Goal: Information Seeking & Learning: Find contact information

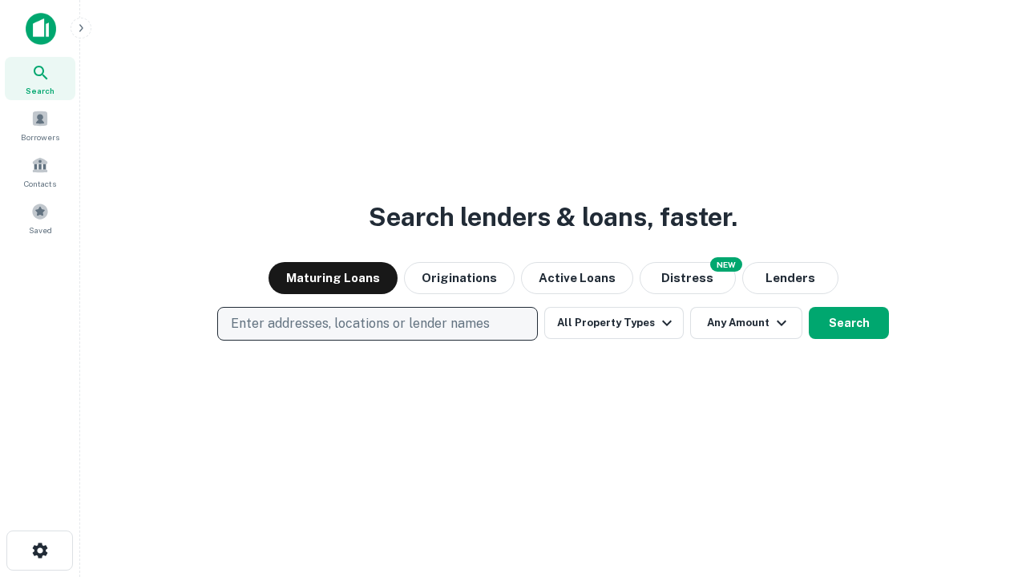
click at [377, 324] on p "Enter addresses, locations or lender names" at bounding box center [360, 323] width 259 height 19
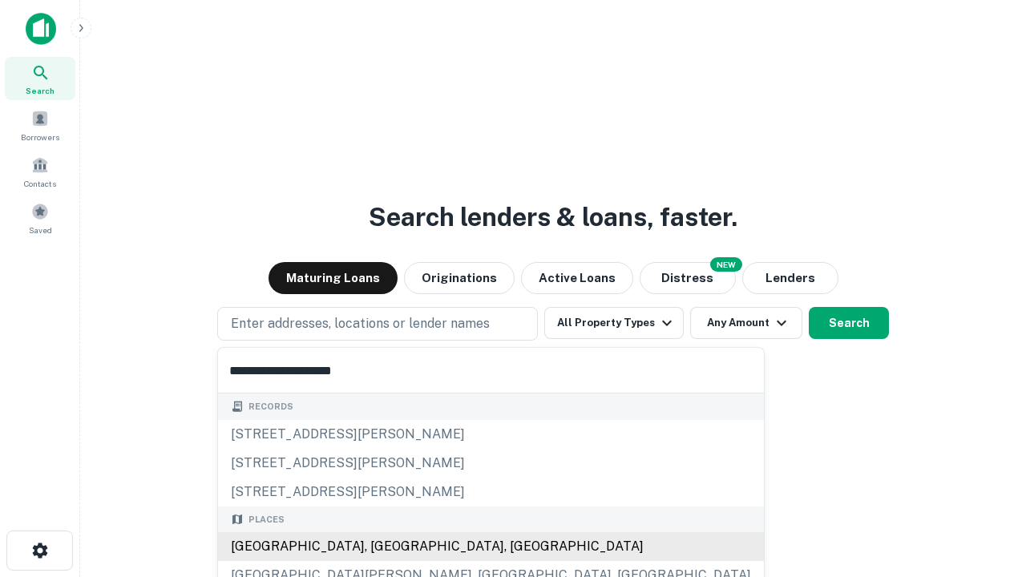
click at [383, 546] on div "[GEOGRAPHIC_DATA], [GEOGRAPHIC_DATA], [GEOGRAPHIC_DATA]" at bounding box center [491, 546] width 546 height 29
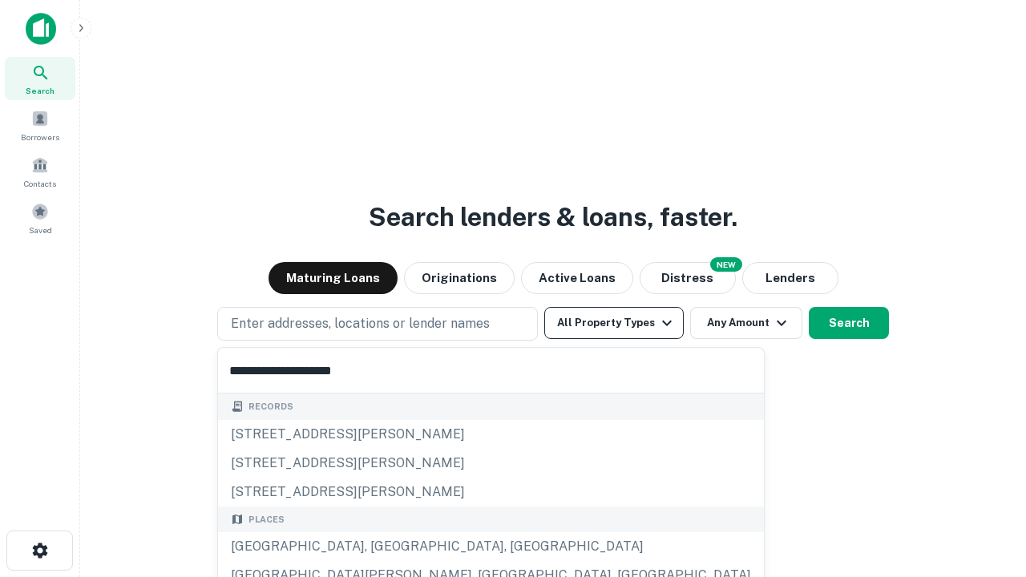
click at [614, 323] on button "All Property Types" at bounding box center [613, 323] width 139 height 32
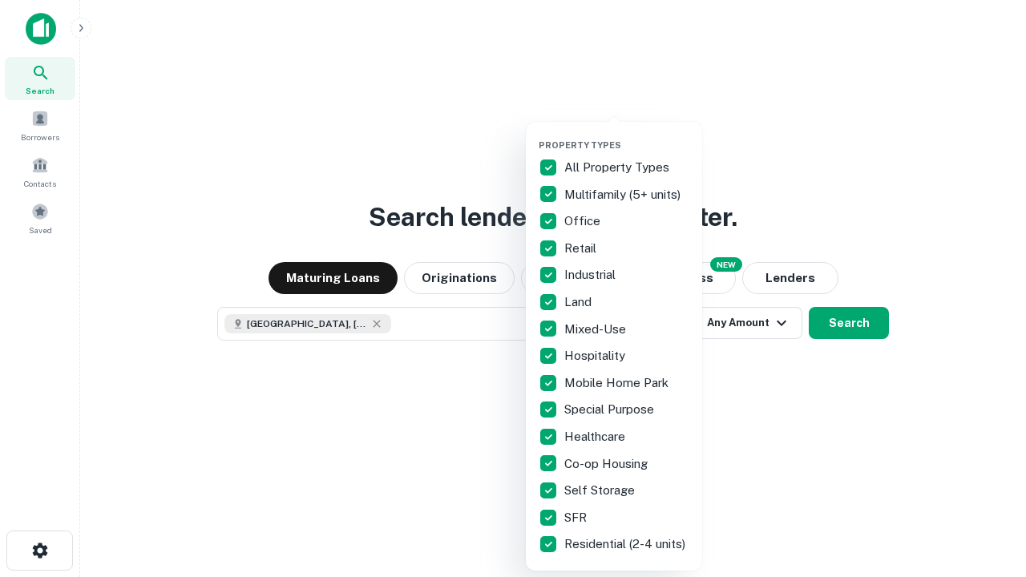
click at [627, 135] on button "button" at bounding box center [626, 135] width 176 height 1
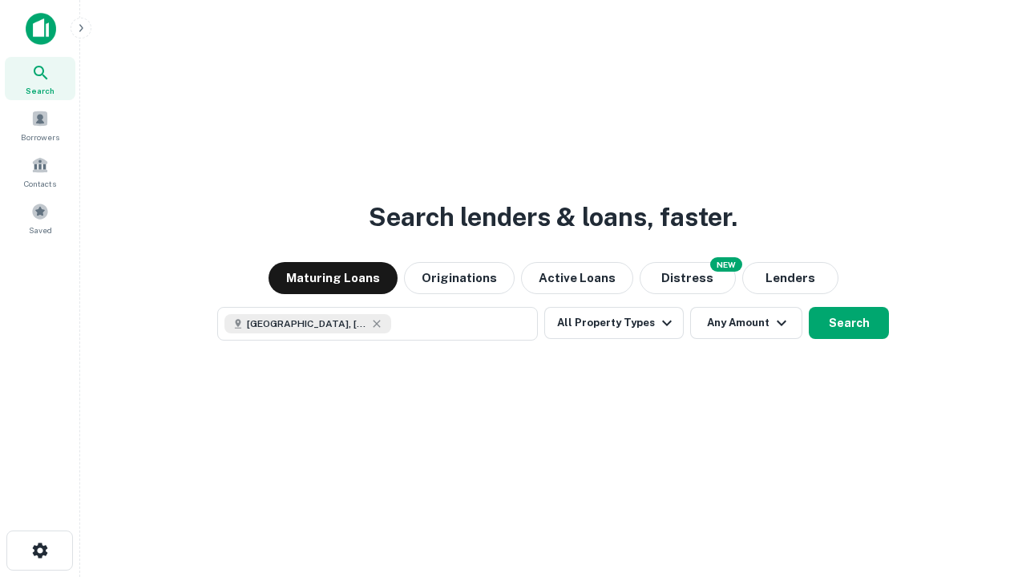
scroll to position [26, 0]
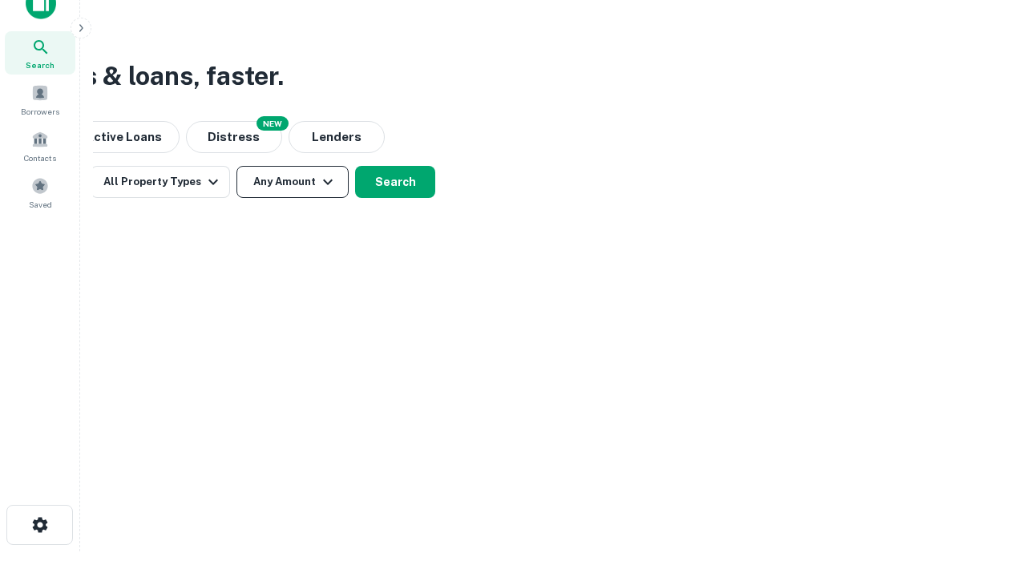
click at [292, 182] on button "Any Amount" at bounding box center [292, 182] width 112 height 32
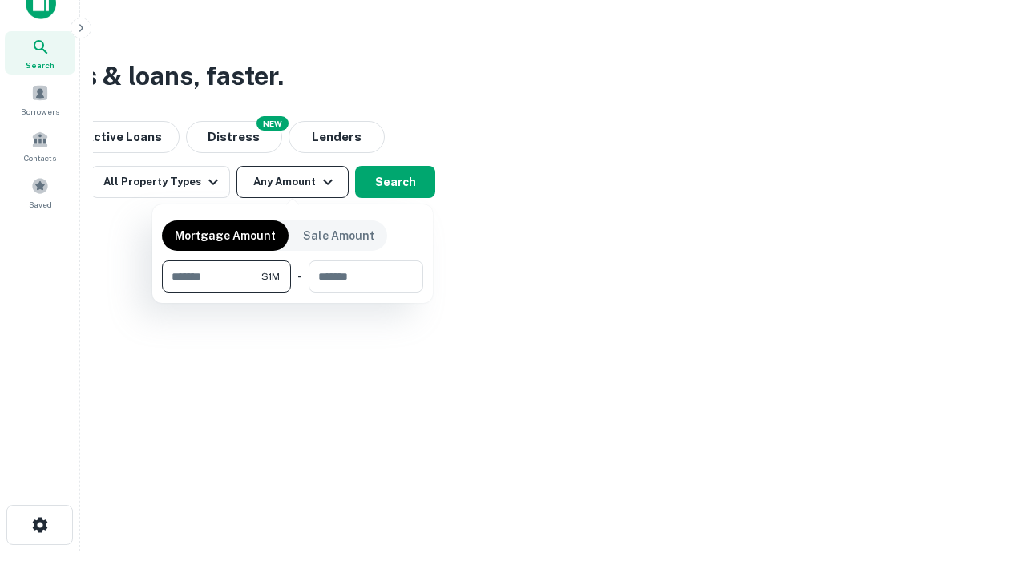
type input "*******"
click at [292, 292] on button "button" at bounding box center [292, 292] width 261 height 1
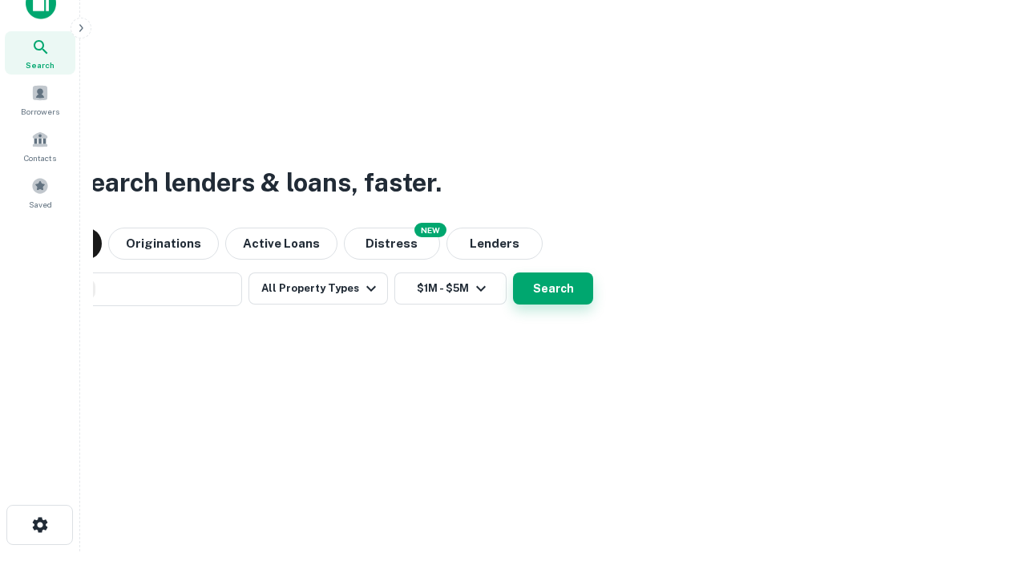
click at [513, 272] on button "Search" at bounding box center [553, 288] width 80 height 32
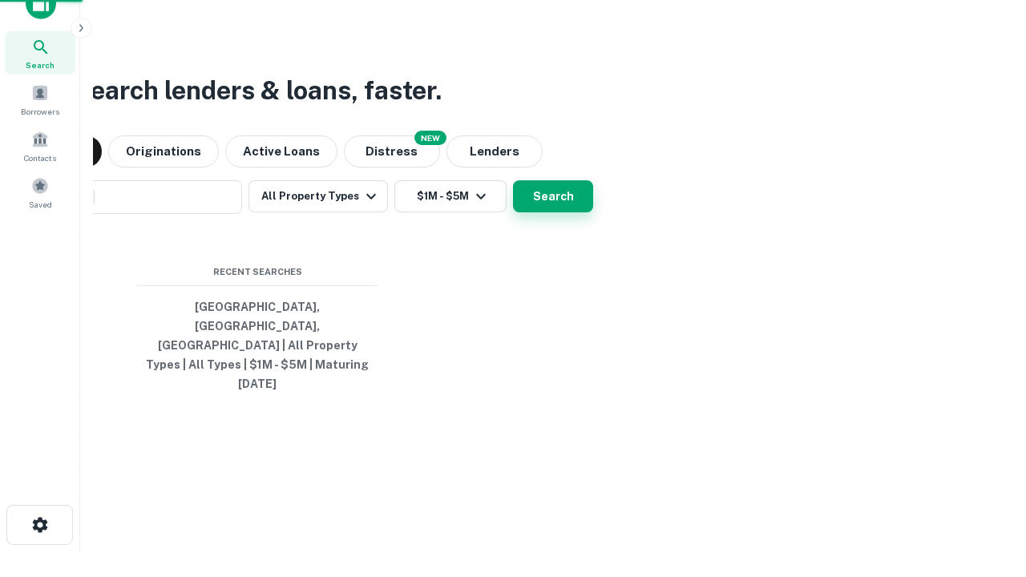
scroll to position [42, 453]
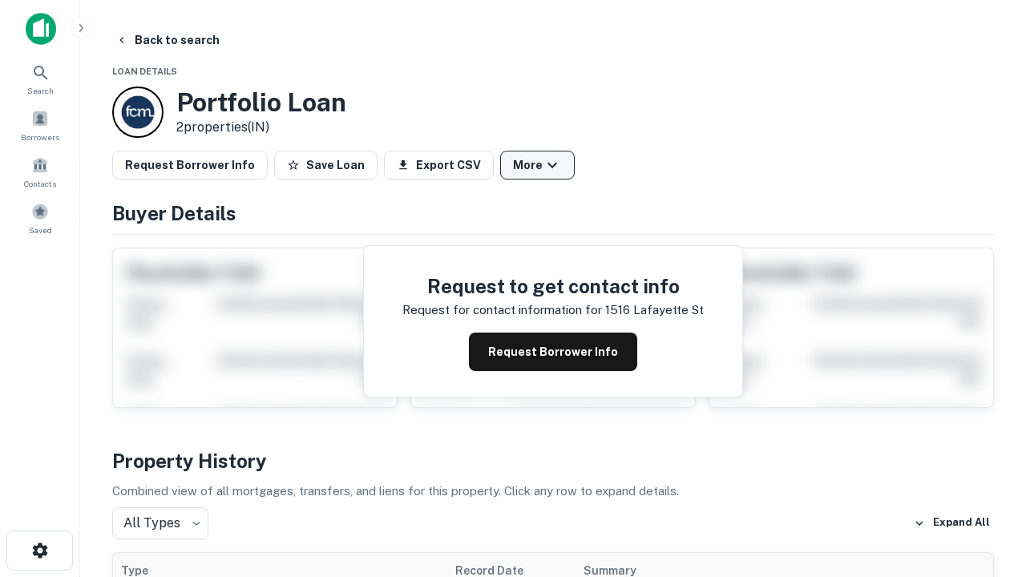
click at [537, 165] on button "More" at bounding box center [537, 165] width 75 height 29
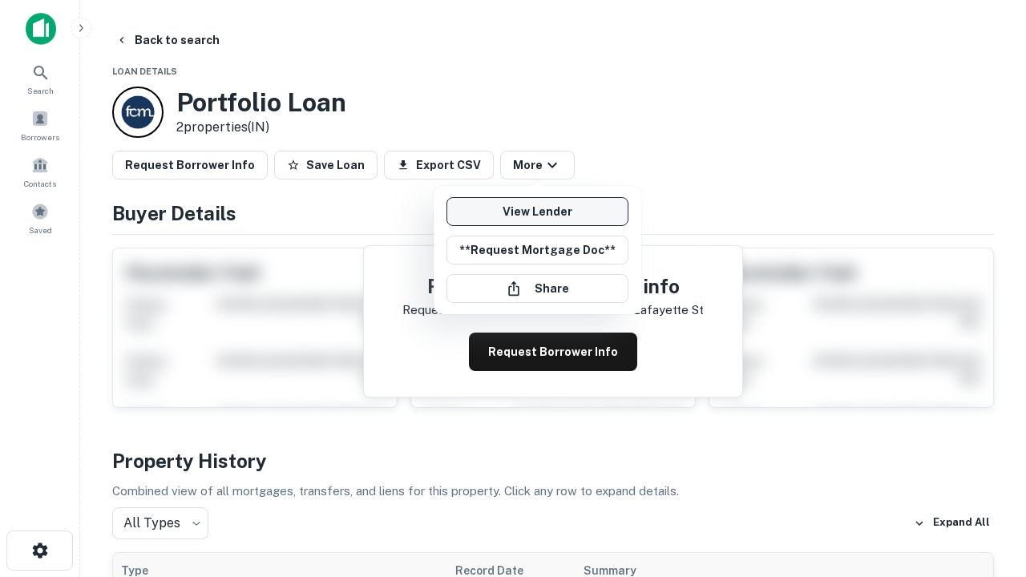
click at [537, 212] on link "View Lender" at bounding box center [537, 211] width 182 height 29
